Goal: Information Seeking & Learning: Check status

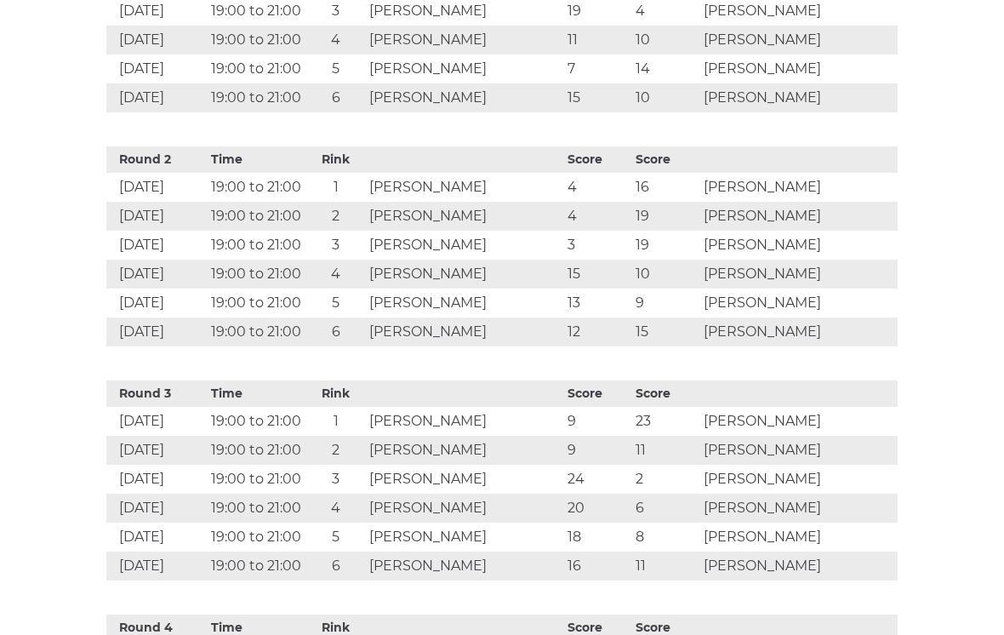
scroll to position [1049, 0]
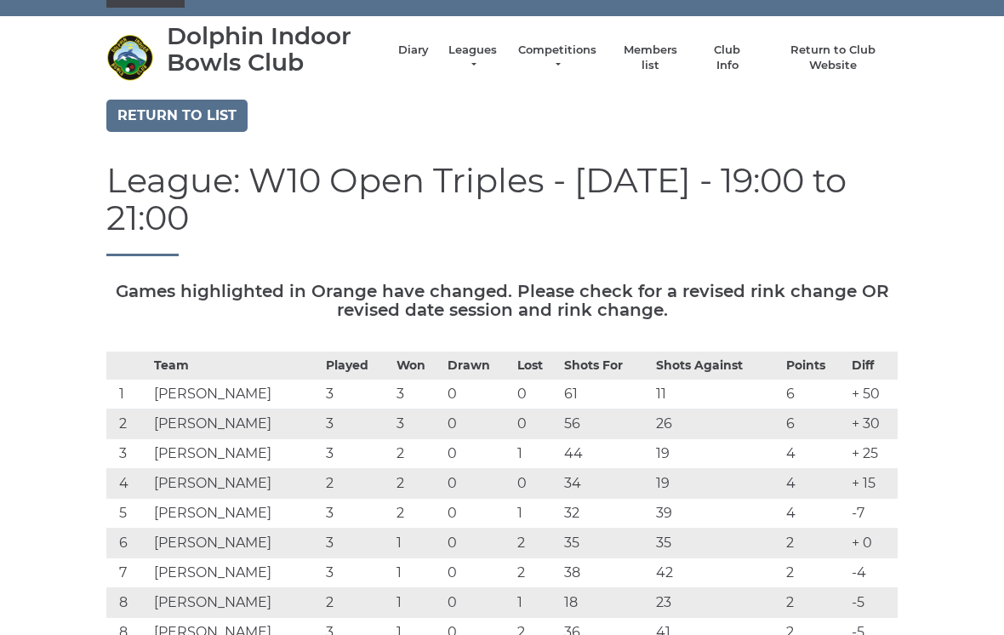
scroll to position [0, 0]
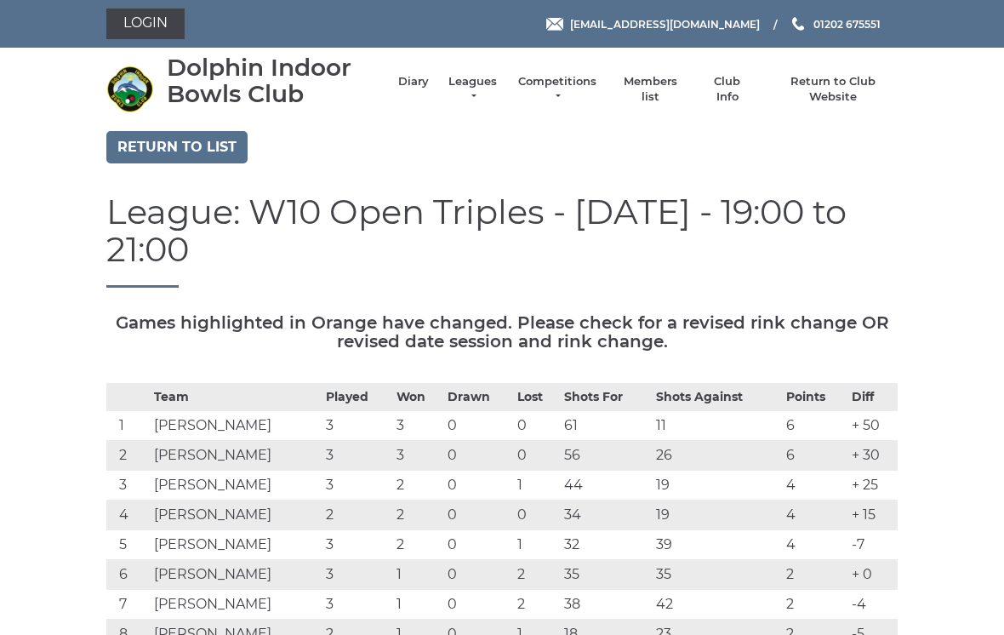
click at [196, 145] on link "Return to list" at bounding box center [176, 147] width 141 height 32
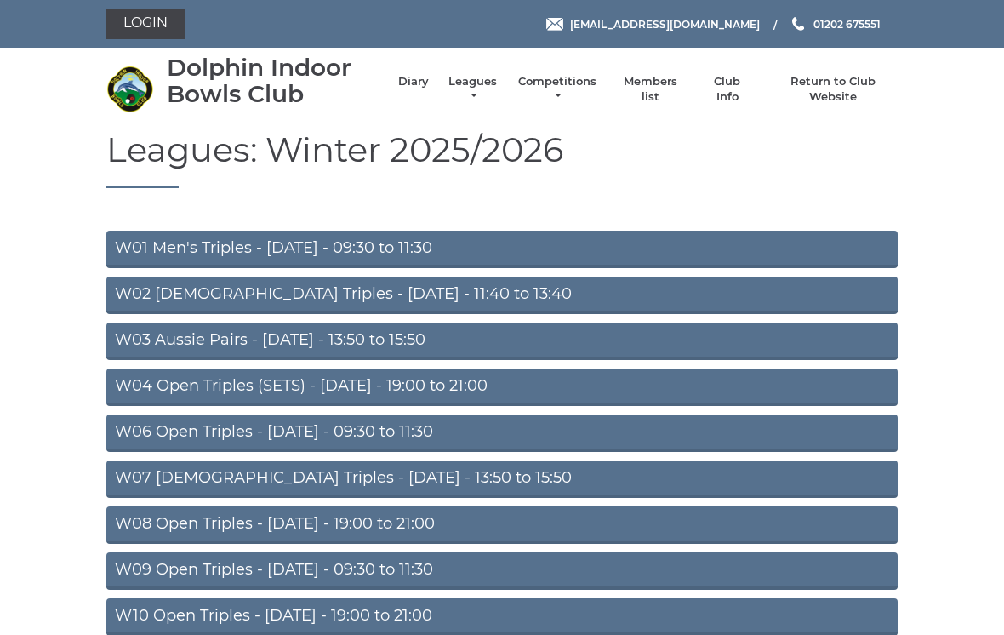
click at [954, 433] on section "Leagues: Winter 2025/2026 W01 Men's Triples - [DATE] - 09:30 to 11:30 W02 [DEMO…" at bounding box center [502, 609] width 1004 height 956
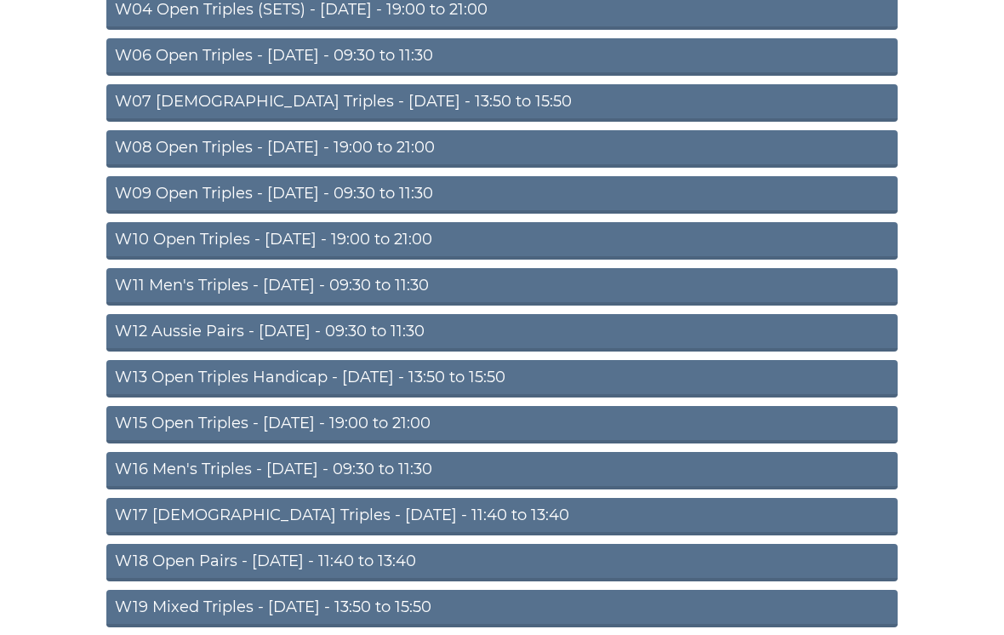
scroll to position [374, 0]
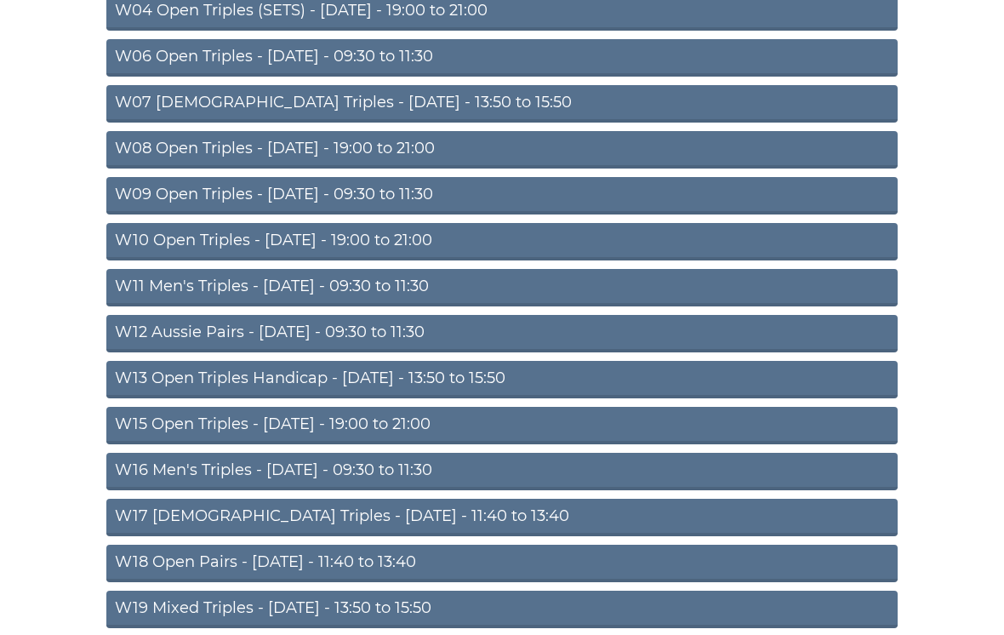
click at [378, 470] on link "W16 Men's Triples - [DATE] - 09:30 to 11:30" at bounding box center [501, 471] width 791 height 37
